Goal: Task Accomplishment & Management: Complete application form

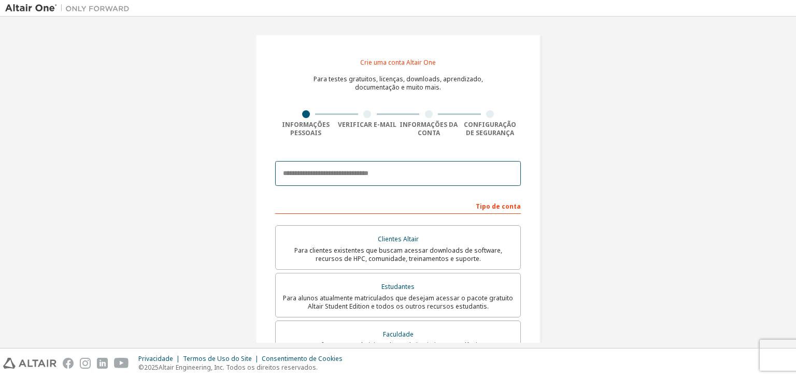
click at [357, 181] on input "email" at bounding box center [398, 173] width 246 height 25
type input "**********"
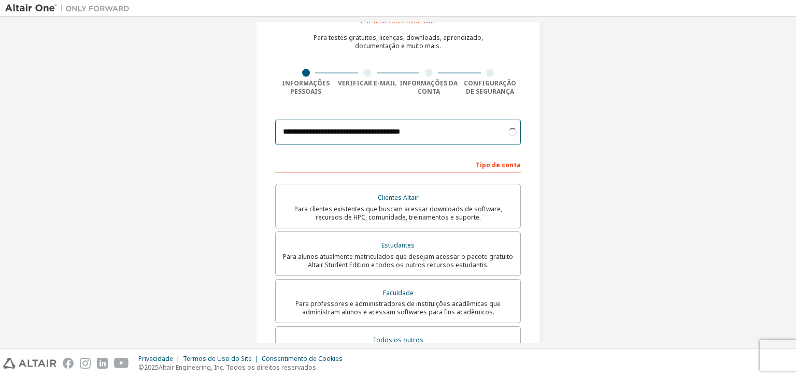
scroll to position [43, 0]
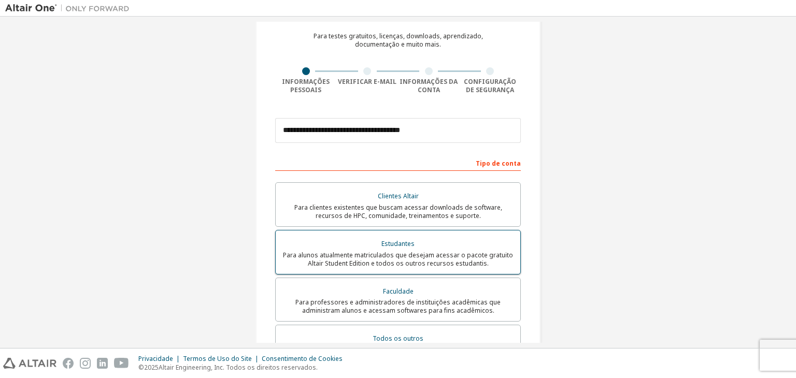
click at [396, 260] on font "Para alunos atualmente matriculados que desejam acessar o pacote gratuito Altai…" at bounding box center [398, 259] width 230 height 17
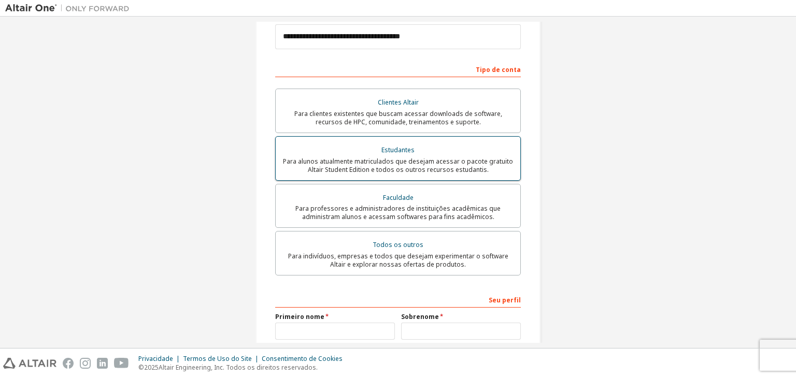
scroll to position [142, 0]
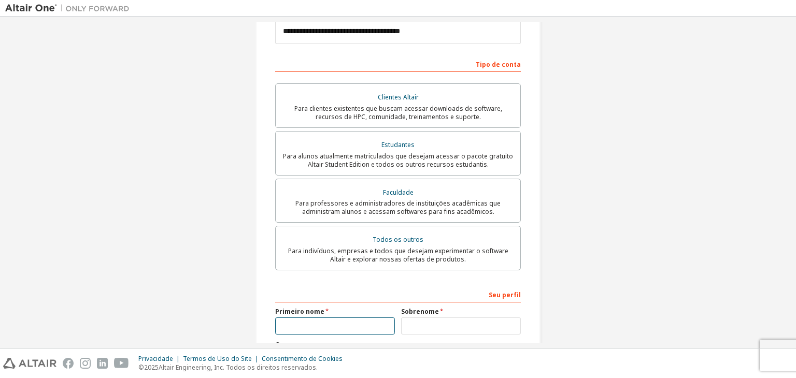
click at [317, 323] on input "text" at bounding box center [335, 326] width 120 height 17
type input "*"
type input "*********"
click at [410, 330] on input "text" at bounding box center [461, 326] width 120 height 17
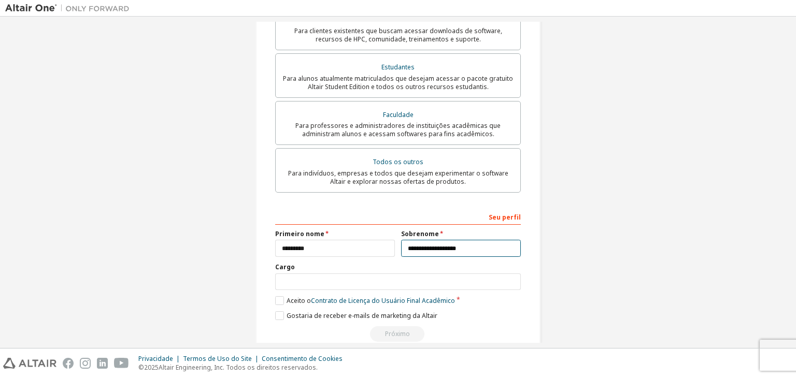
scroll to position [240, 0]
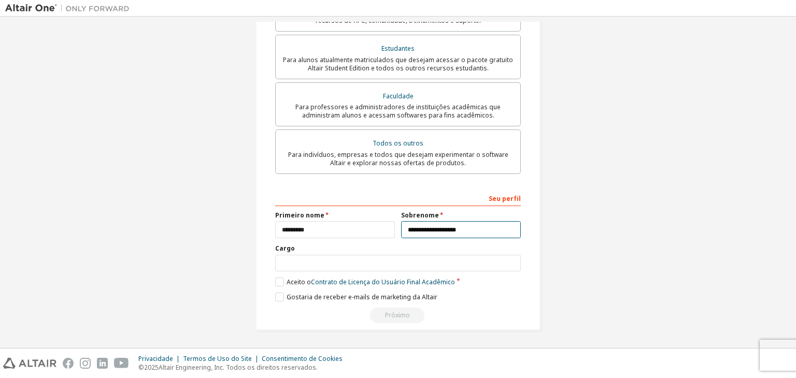
type input "**********"
click at [369, 258] on input "text" at bounding box center [398, 263] width 246 height 17
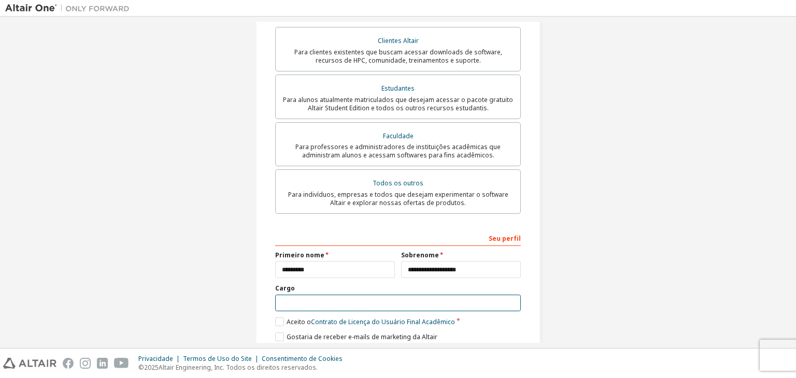
scroll to position [204, 0]
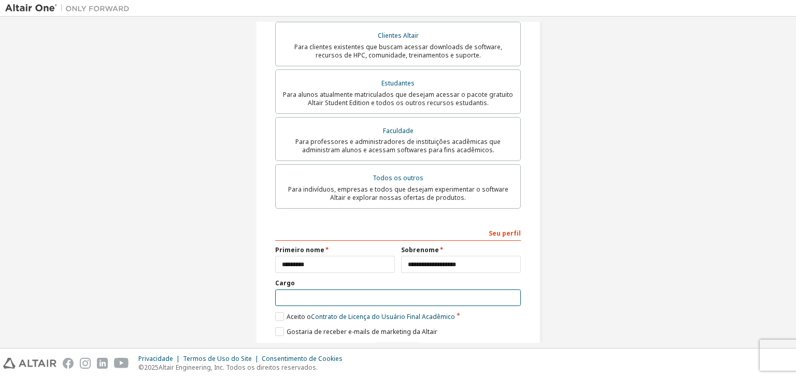
click at [331, 295] on input "text" at bounding box center [398, 298] width 246 height 17
type input "*********"
click at [279, 319] on label "Aceito o Contrato de Licença do Usuário Final Acadêmico" at bounding box center [365, 316] width 180 height 9
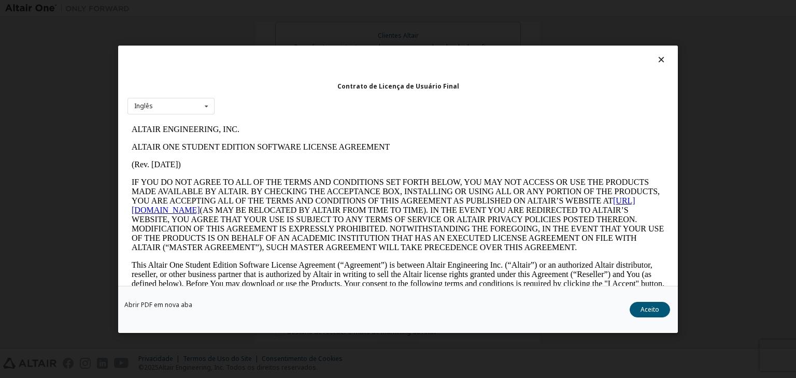
scroll to position [0, 0]
click at [201, 108] on icon at bounding box center [206, 106] width 13 height 16
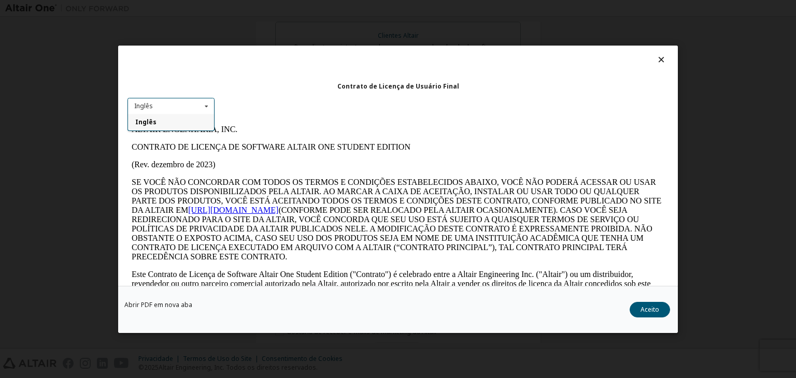
click at [240, 90] on div "Contrato de Licença de Usuário Final" at bounding box center [397, 85] width 541 height 11
click at [653, 305] on font "Aceito" at bounding box center [650, 309] width 19 height 9
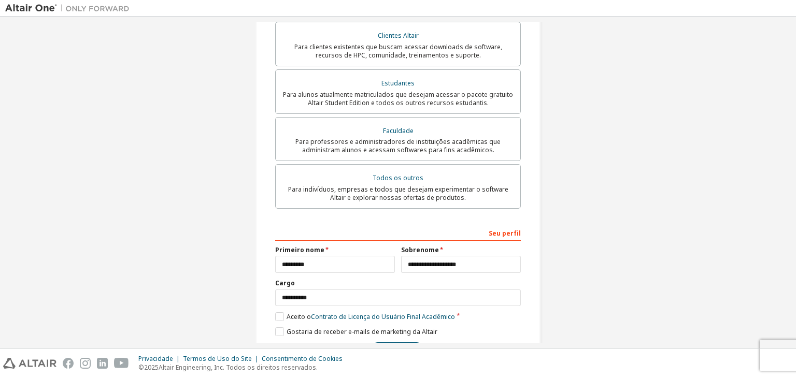
scroll to position [240, 0]
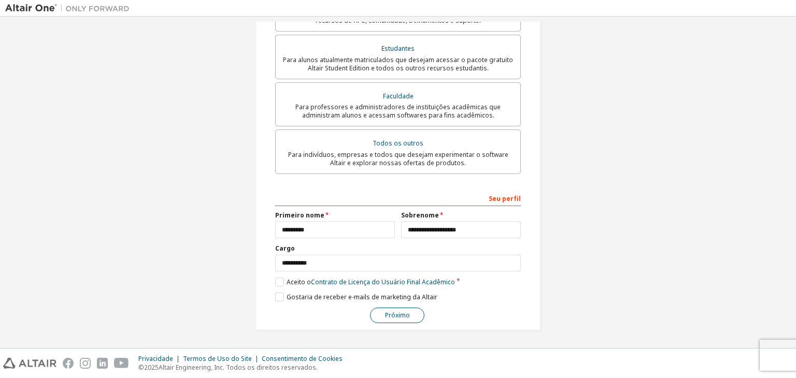
click at [409, 319] on button "Próximo" at bounding box center [397, 316] width 54 height 16
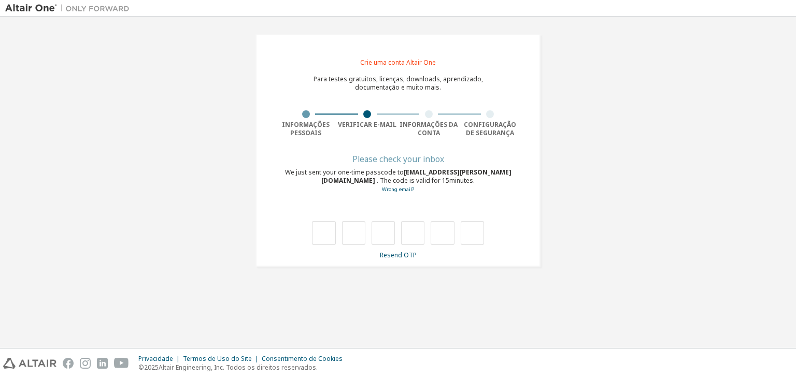
scroll to position [0, 0]
type input "*"
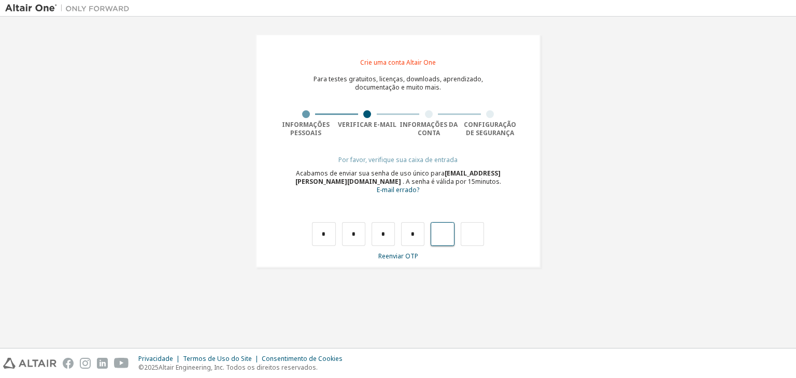
type input "*"
